Goal: Task Accomplishment & Management: Manage account settings

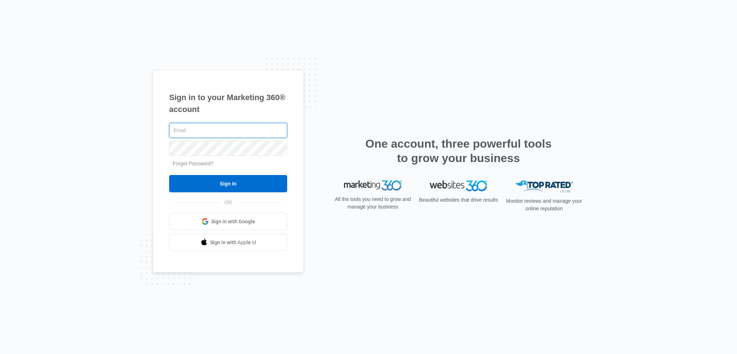
click at [208, 128] on input "text" at bounding box center [228, 130] width 118 height 15
click at [208, 127] on input "text" at bounding box center [228, 130] width 118 height 15
type input "[EMAIL_ADDRESS][PERSON_NAME][DOMAIN_NAME]"
click at [169, 175] on input "Sign In" at bounding box center [228, 183] width 118 height 17
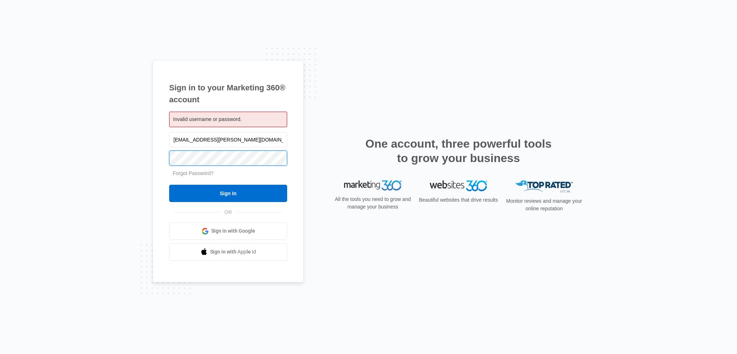
click at [169, 185] on input "Sign In" at bounding box center [228, 193] width 118 height 17
click at [194, 172] on link "Forgot Password?" at bounding box center [193, 173] width 41 height 6
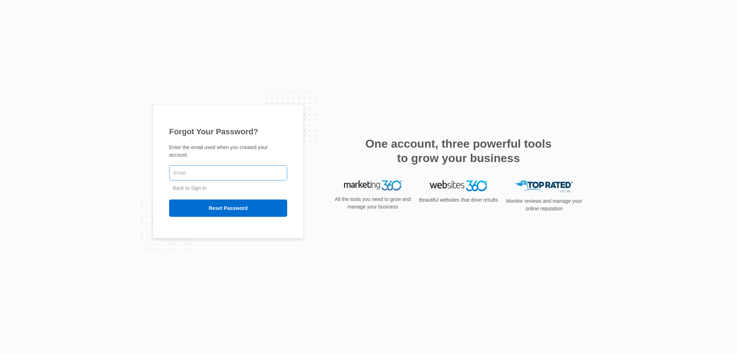
click at [223, 165] on input "text" at bounding box center [228, 172] width 118 height 15
type input "[EMAIL_ADDRESS][PERSON_NAME][DOMAIN_NAME]"
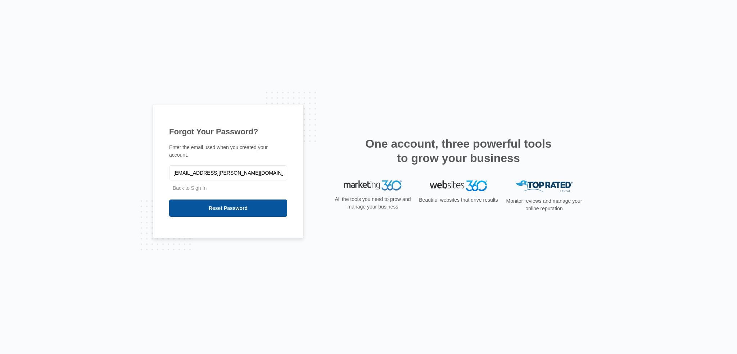
click at [256, 203] on input "Reset Password" at bounding box center [228, 207] width 118 height 17
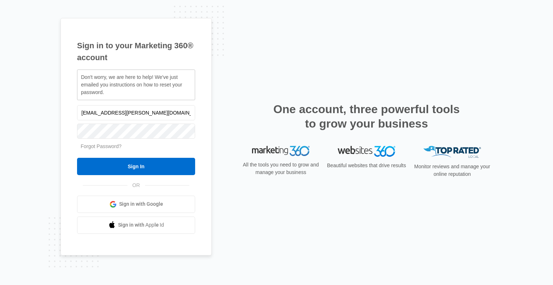
drag, startPoint x: 277, startPoint y: 129, endPoint x: 266, endPoint y: 128, distance: 10.5
click at [266, 128] on div "One account, three powerful tools to grow your business" at bounding box center [367, 124] width 252 height 44
